Goal: Check status: Check status

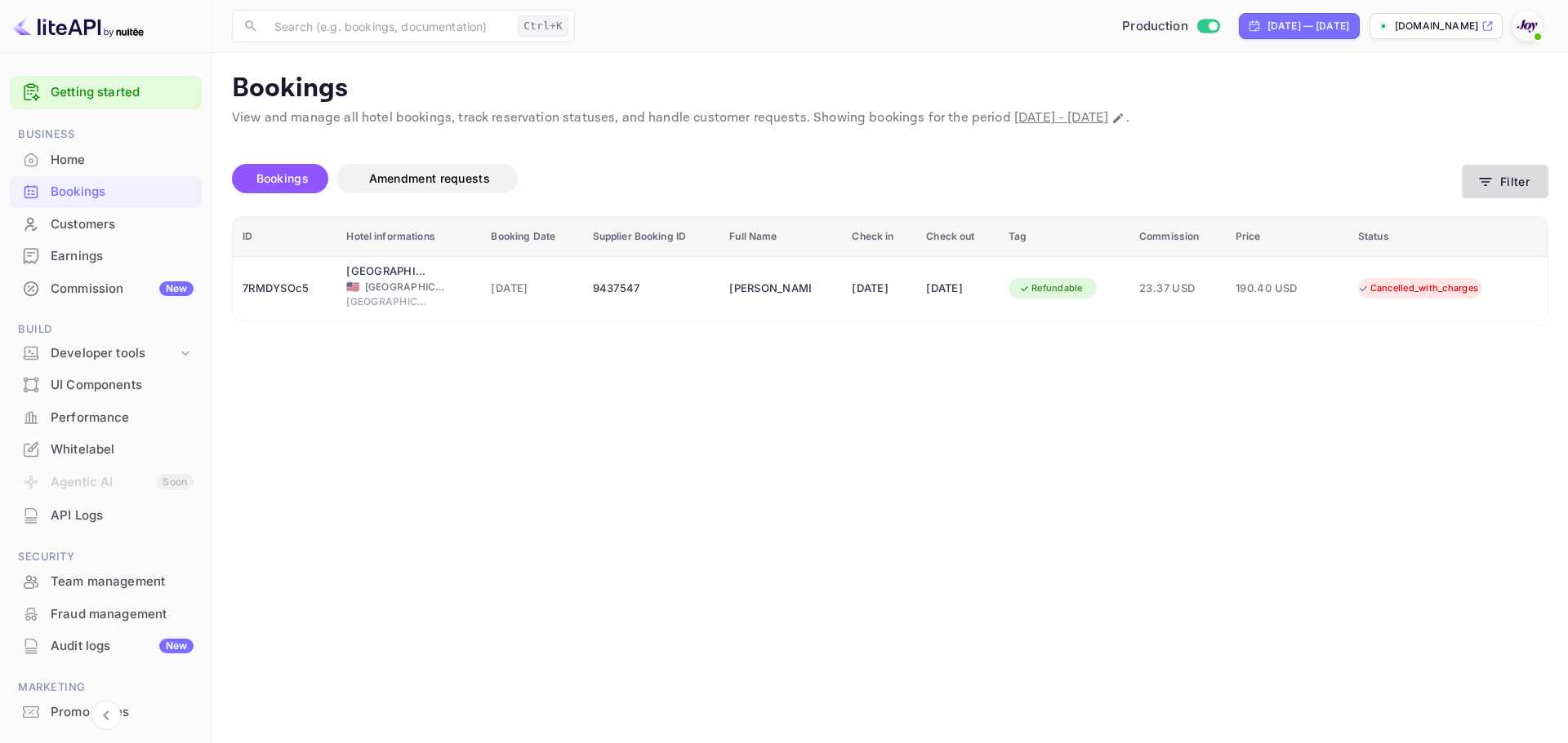
click at [1509, 186] on button "Filter" at bounding box center [1505, 181] width 86 height 34
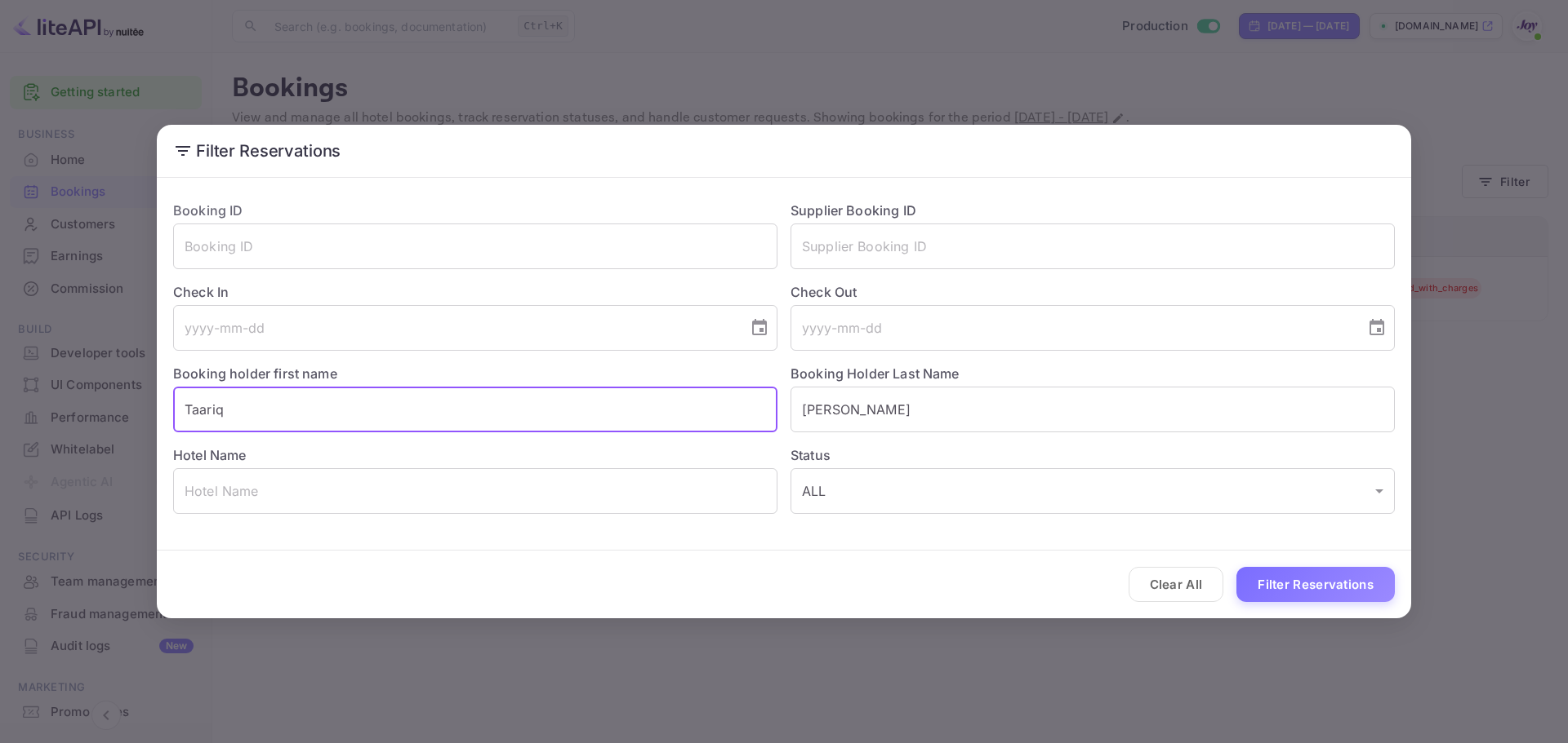
click at [269, 402] on input "Taariq" at bounding box center [475, 409] width 605 height 46
paste input "[PERSON_NAME]"
click at [293, 407] on input "TaariqLorna [PERSON_NAME]" at bounding box center [475, 409] width 605 height 46
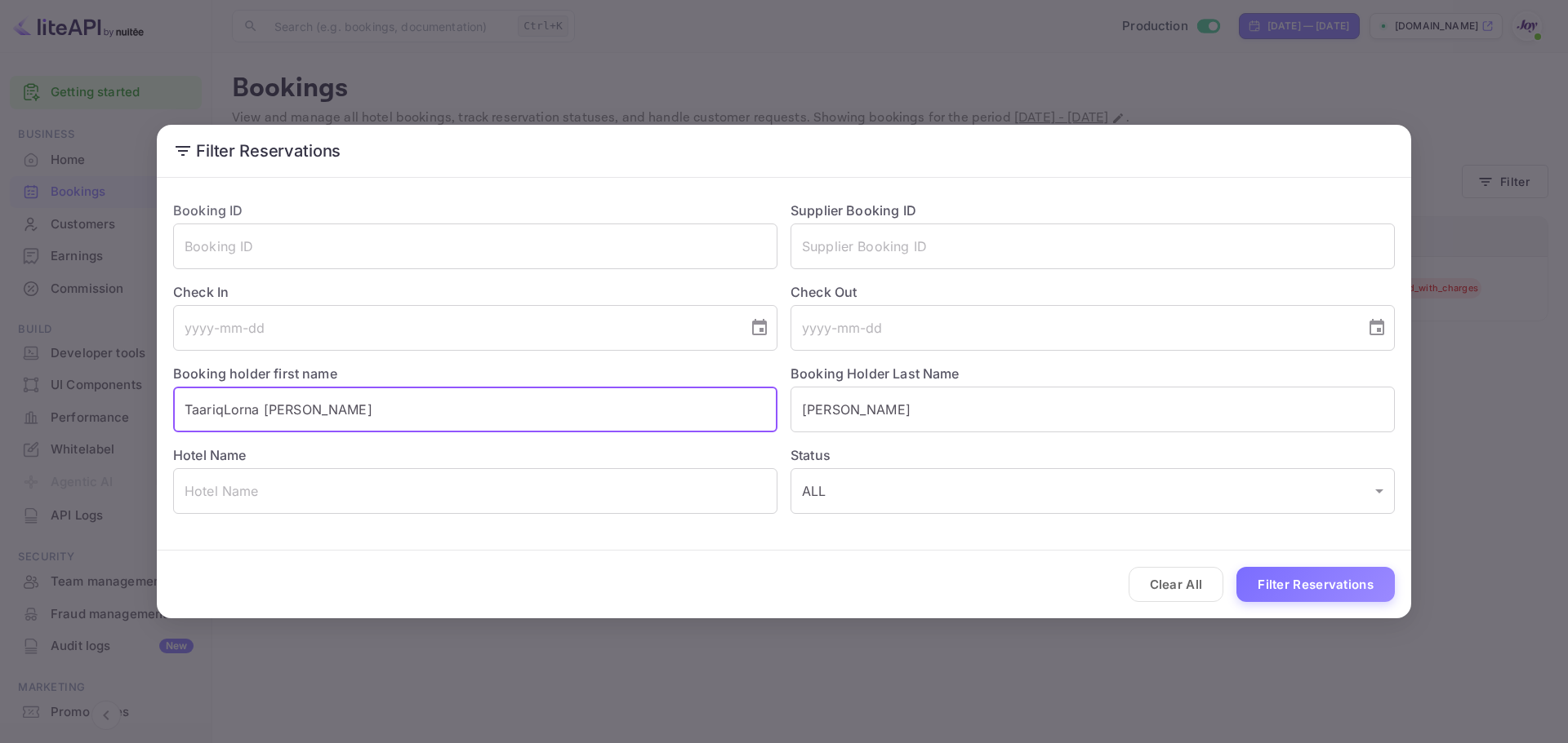
paste input "text"
drag, startPoint x: 304, startPoint y: 412, endPoint x: 228, endPoint y: 401, distance: 76.8
click at [228, 401] on input "[PERSON_NAME]" at bounding box center [475, 409] width 605 height 46
type input "[PERSON_NAME]"
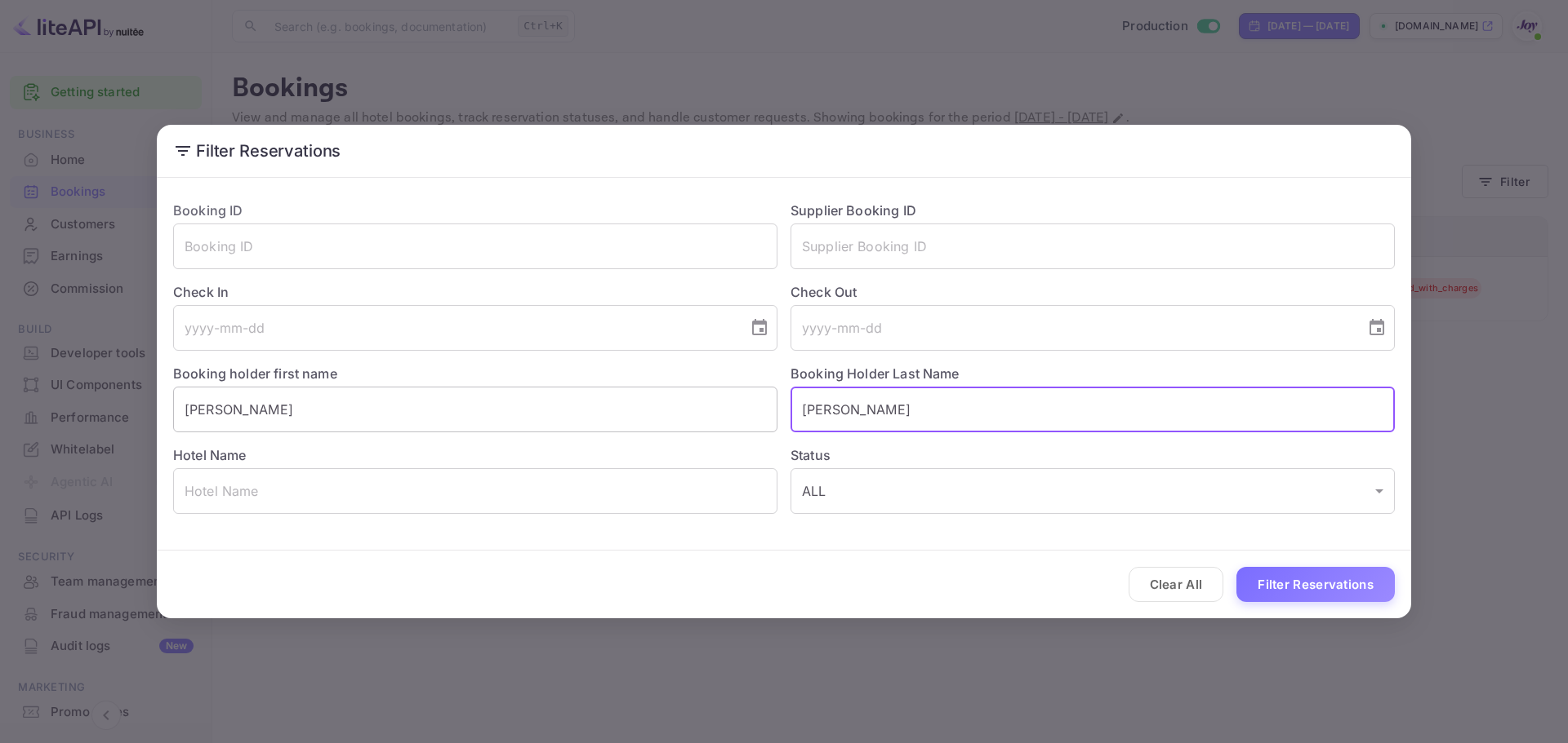
paste input "[PERSON_NAME]"
type input "[PERSON_NAME]"
click at [1233, 584] on div "Clear All Filter Reservations" at bounding box center [784, 584] width 1254 height 68
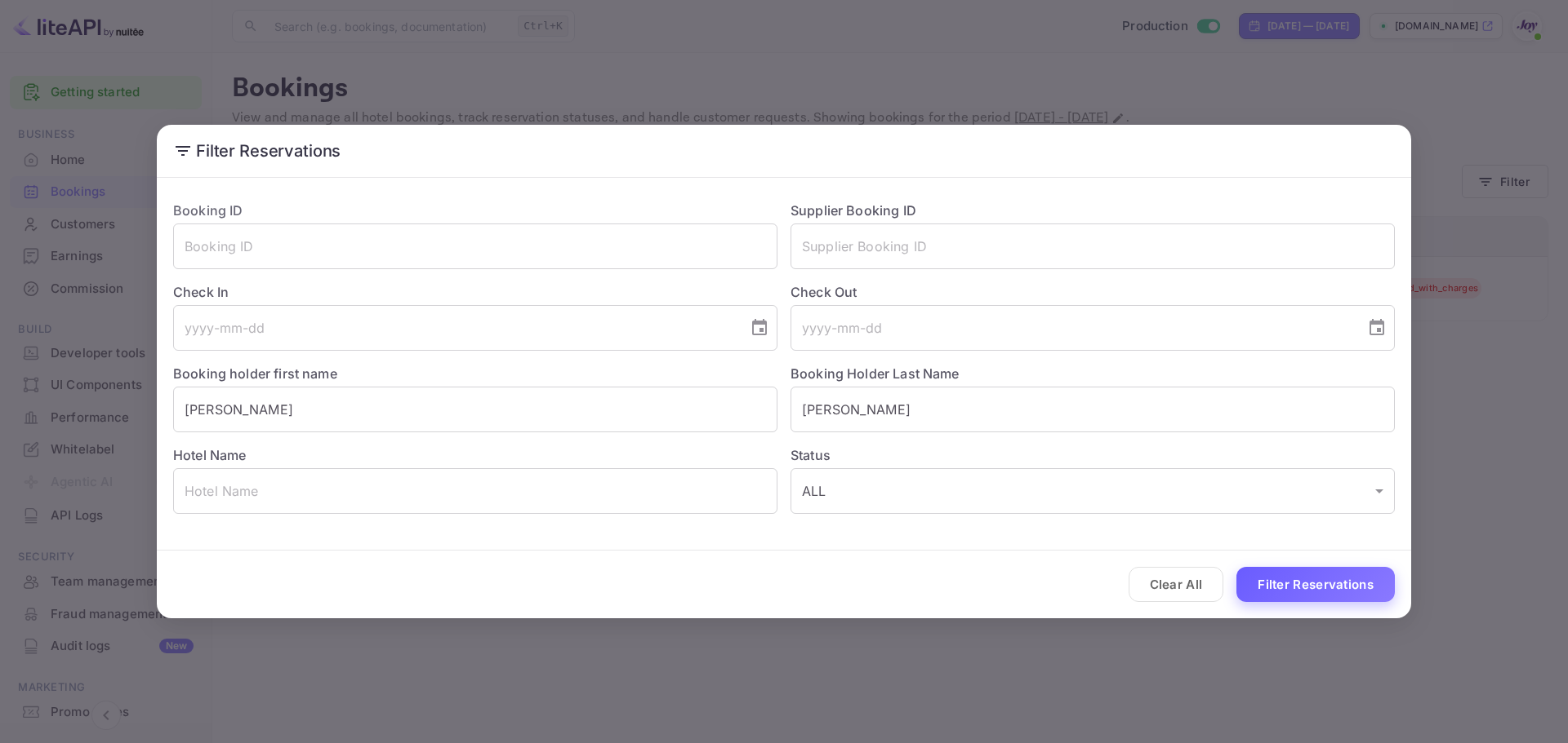
click at [1255, 590] on button "Filter Reservations" at bounding box center [1315, 584] width 159 height 35
click at [838, 244] on input "text" at bounding box center [1092, 246] width 605 height 46
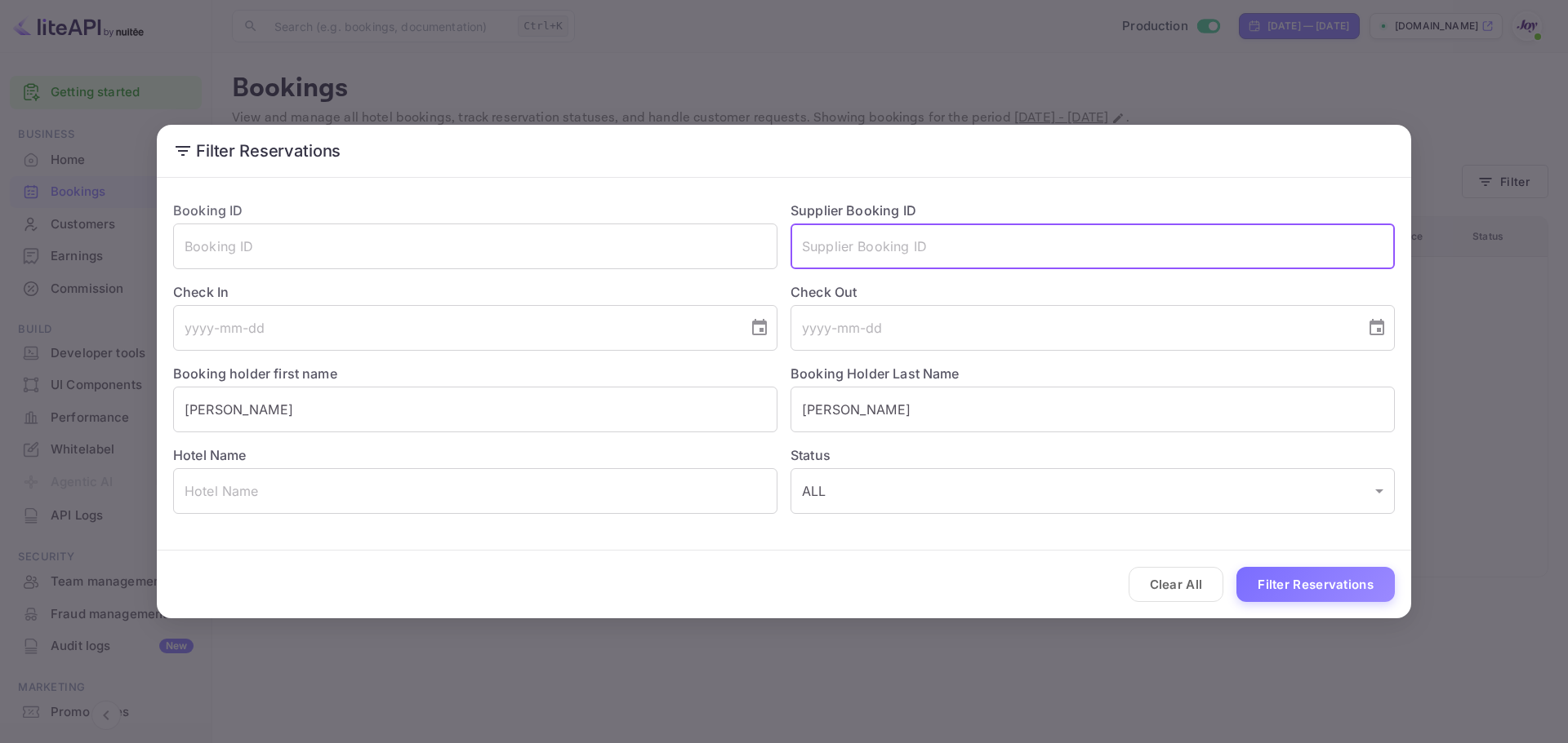
paste input "794dc7dcd9"
type input "794dc7dcd9"
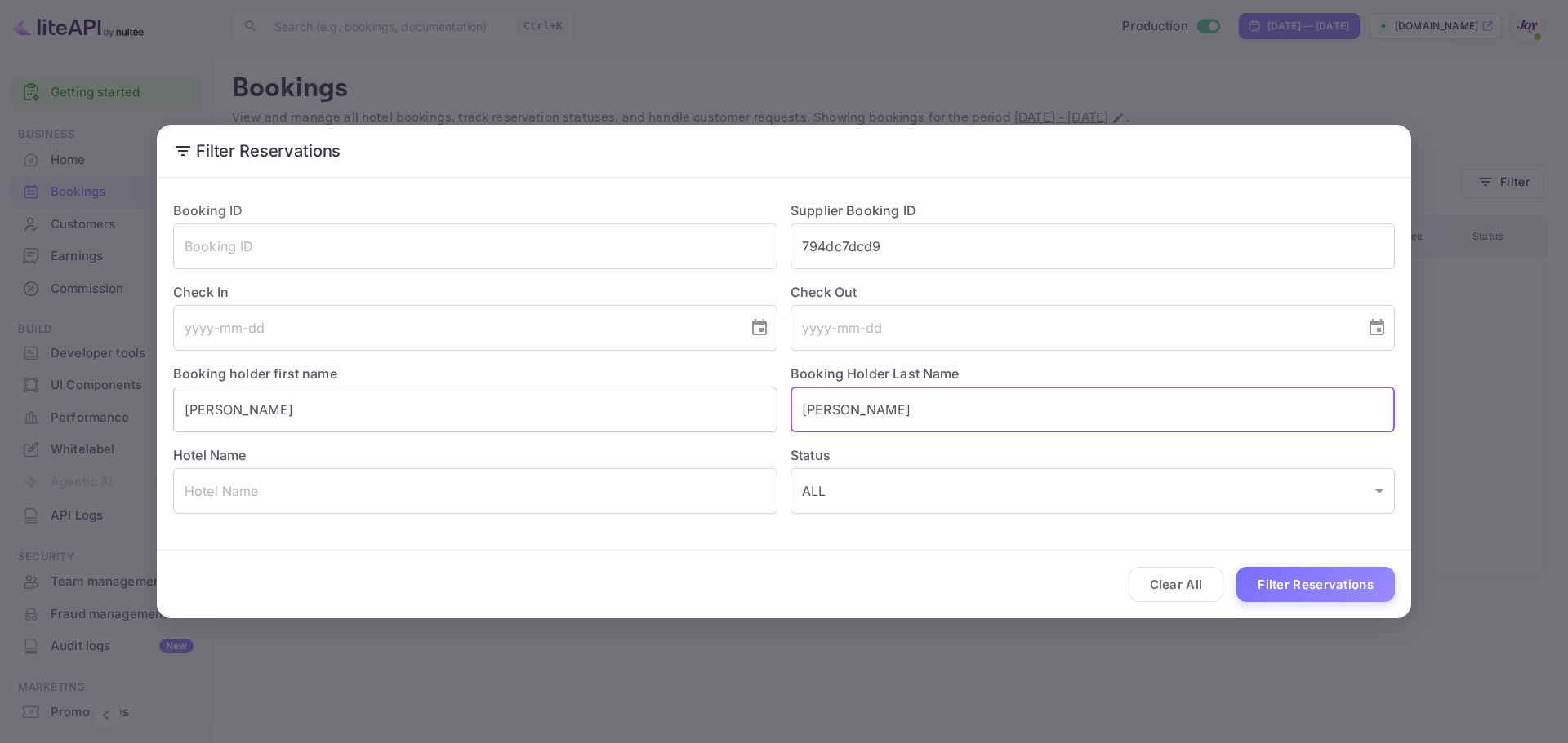
drag, startPoint x: 865, startPoint y: 407, endPoint x: 520, endPoint y: 425, distance: 345.5
click at [520, 425] on div "Booking ID ​ Supplier Booking ID 794dc7dcd9 ​ Check In ​ Check Out ​ Booking ho…" at bounding box center [777, 351] width 1234 height 327
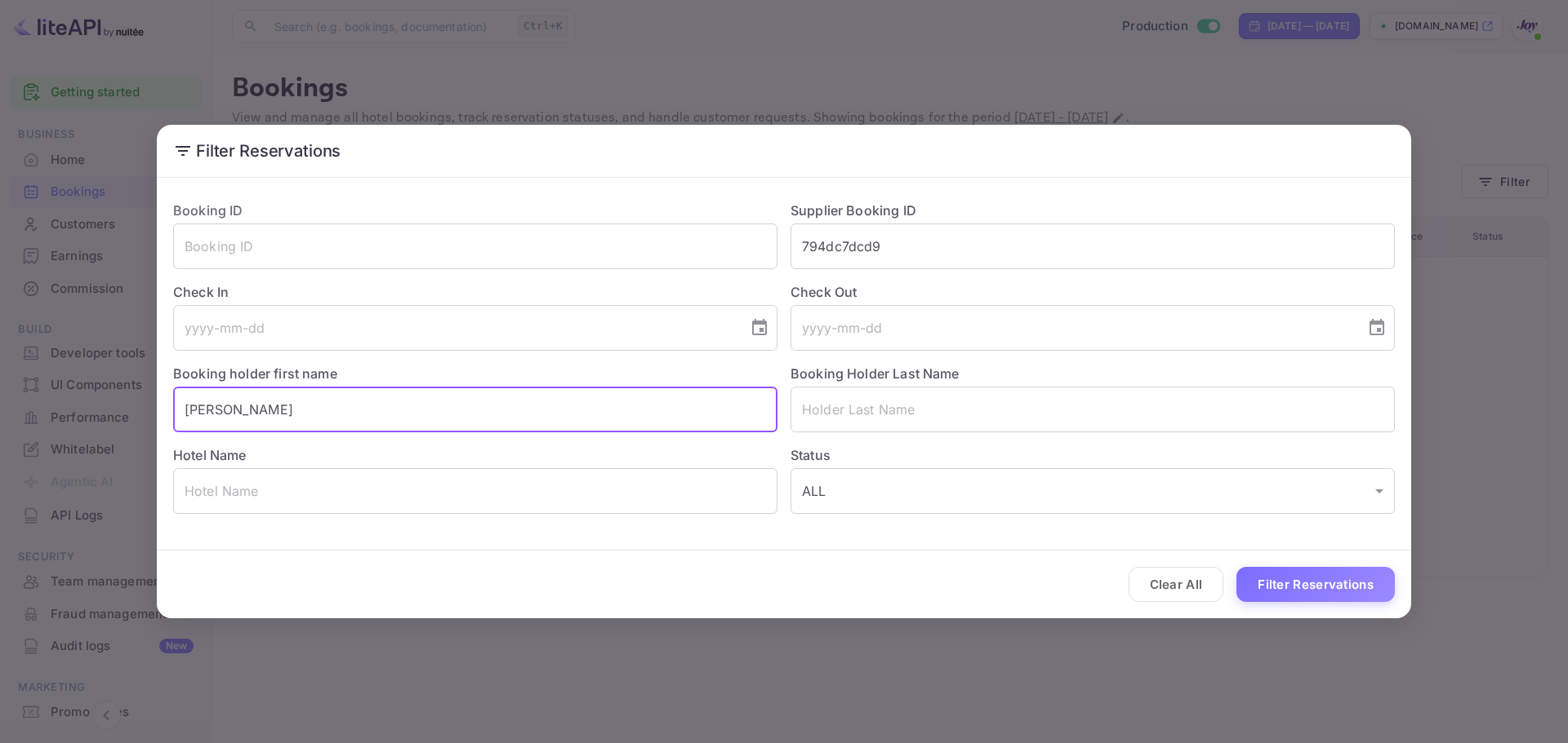
drag, startPoint x: 226, startPoint y: 412, endPoint x: 60, endPoint y: 372, distance: 170.8
click at [60, 372] on div "Filter Reservations Booking ID ​ Supplier Booking ID 794dc7dcd9 ​ Check In ​ Ch…" at bounding box center [784, 372] width 1568 height 743
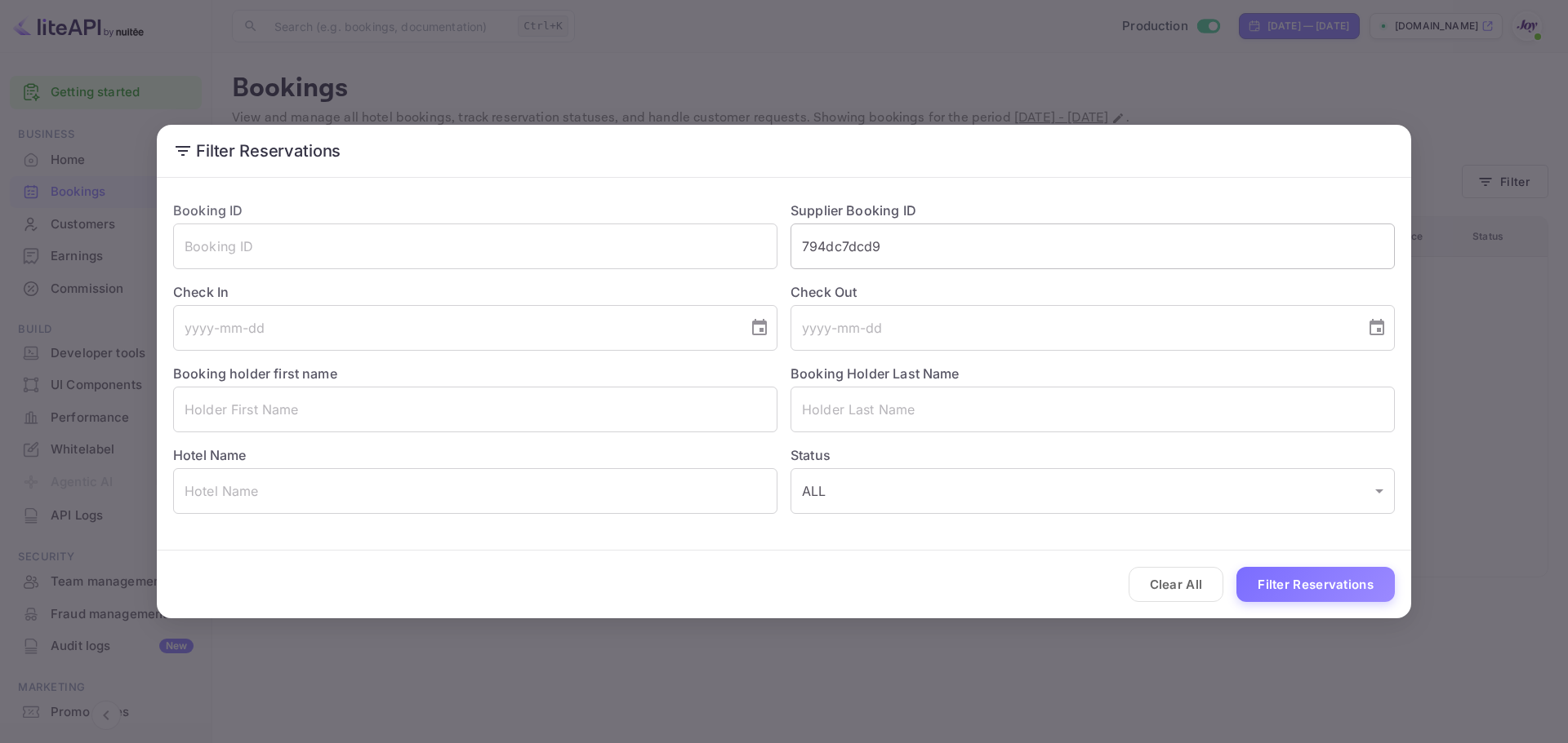
drag, startPoint x: 930, startPoint y: 222, endPoint x: 860, endPoint y: 243, distance: 73.1
click at [796, 244] on div "Supplier Booking ID 794dc7dcd9 ​" at bounding box center [1086, 228] width 618 height 82
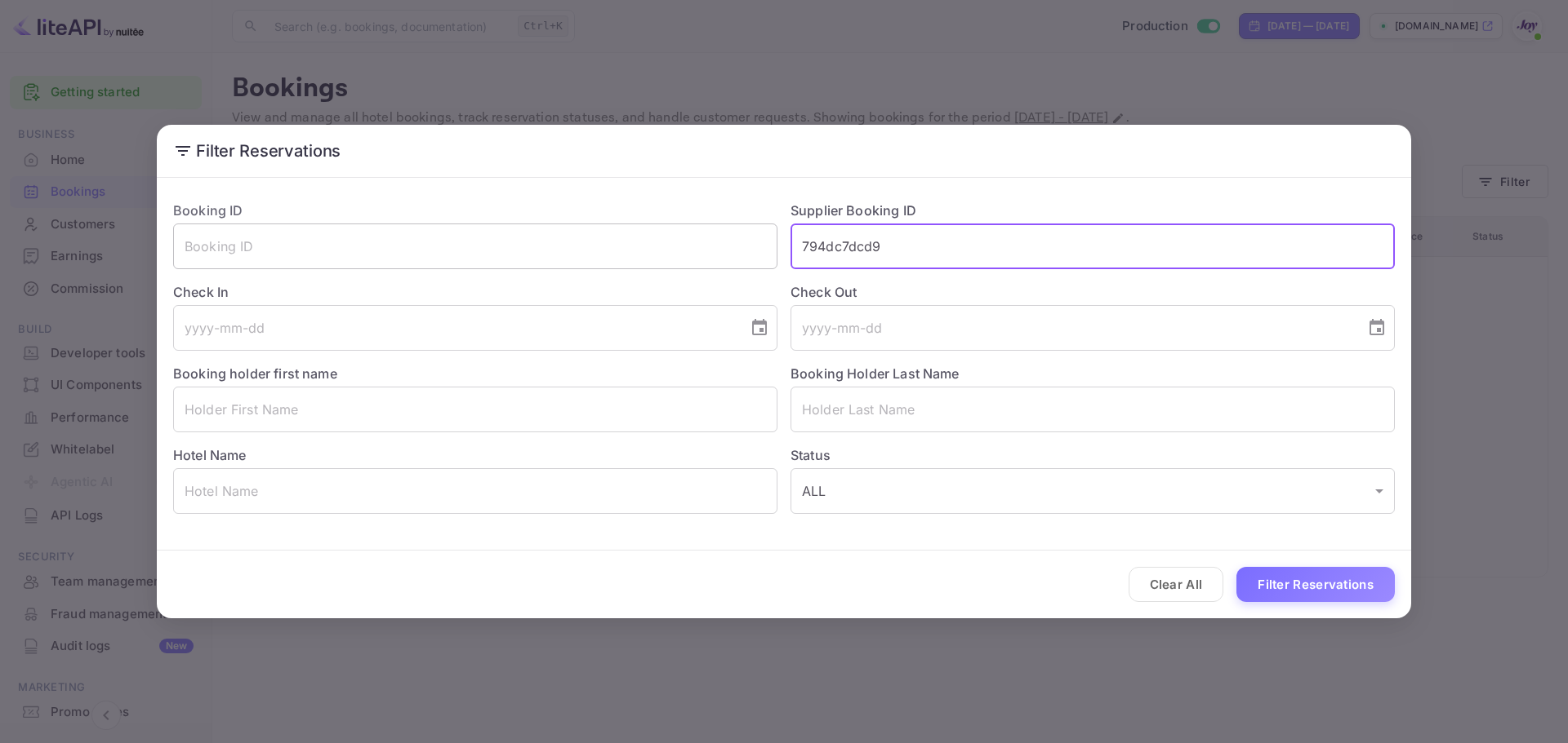
drag, startPoint x: 936, startPoint y: 241, endPoint x: 653, endPoint y: 227, distance: 283.3
click at [653, 227] on div "Booking ID ​ Supplier Booking ID 794dc7dcd9 ​ Check In ​ Check Out ​ Booking ho…" at bounding box center [777, 351] width 1234 height 327
paste input "23138"
type input "7231389"
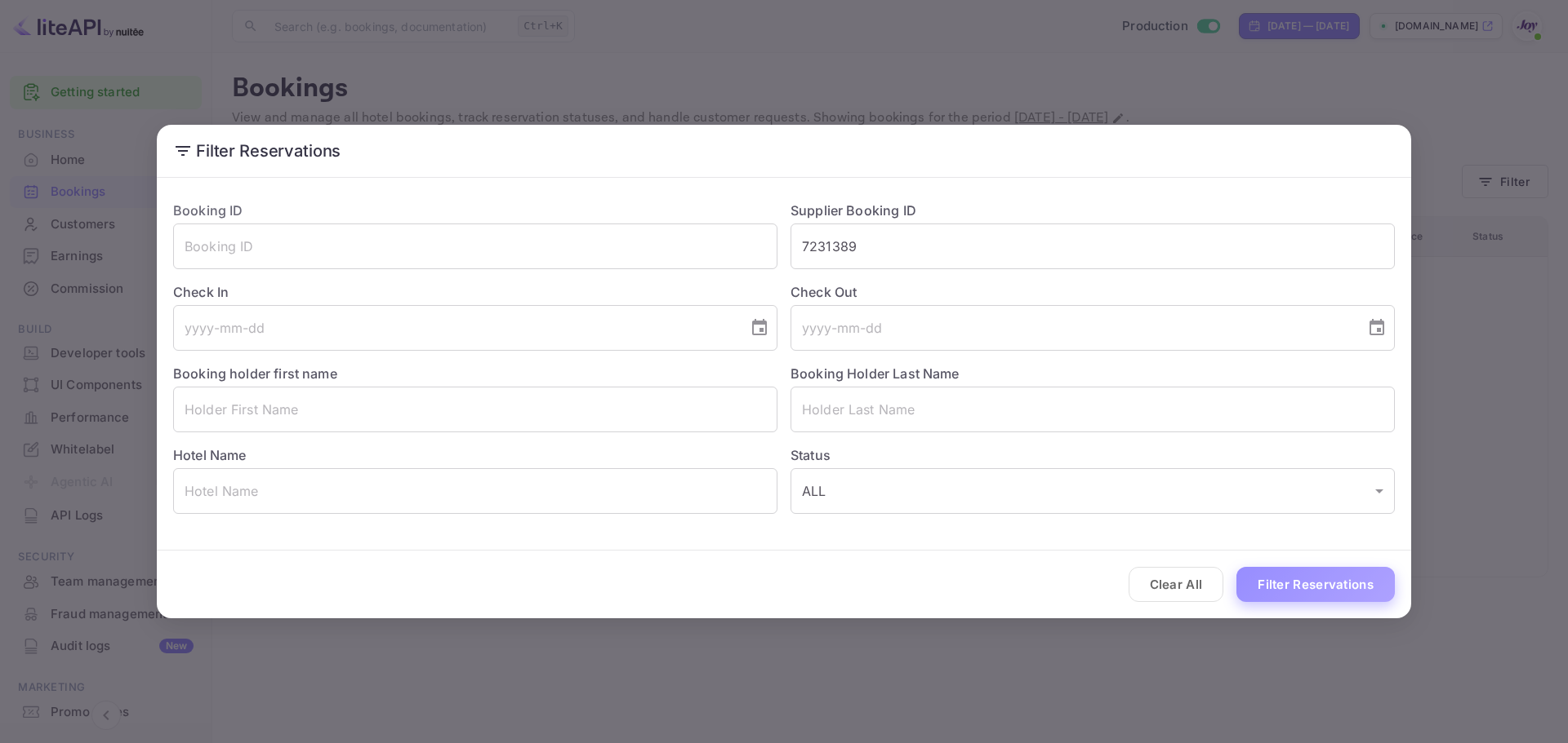
click at [1283, 594] on button "Filter Reservations" at bounding box center [1315, 584] width 159 height 35
